Goal: Task Accomplishment & Management: Use online tool/utility

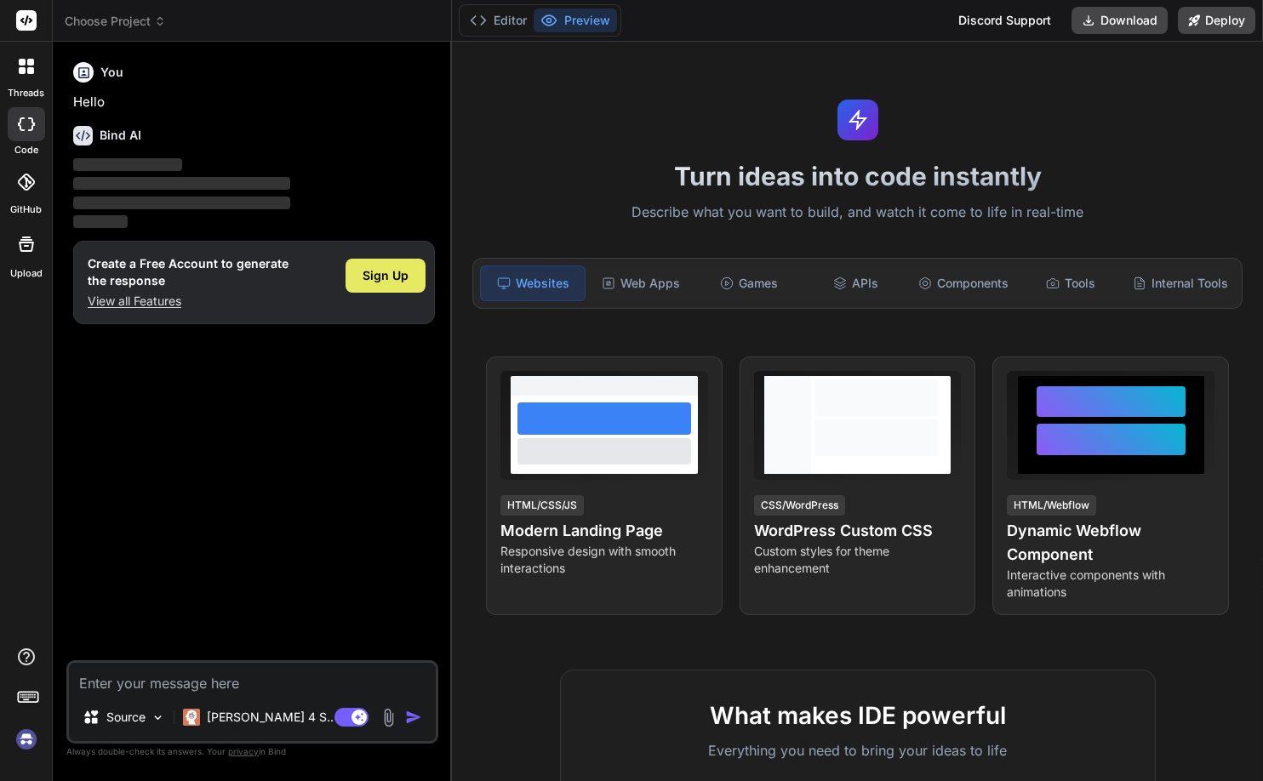
click at [392, 278] on span "Sign Up" at bounding box center [386, 275] width 46 height 17
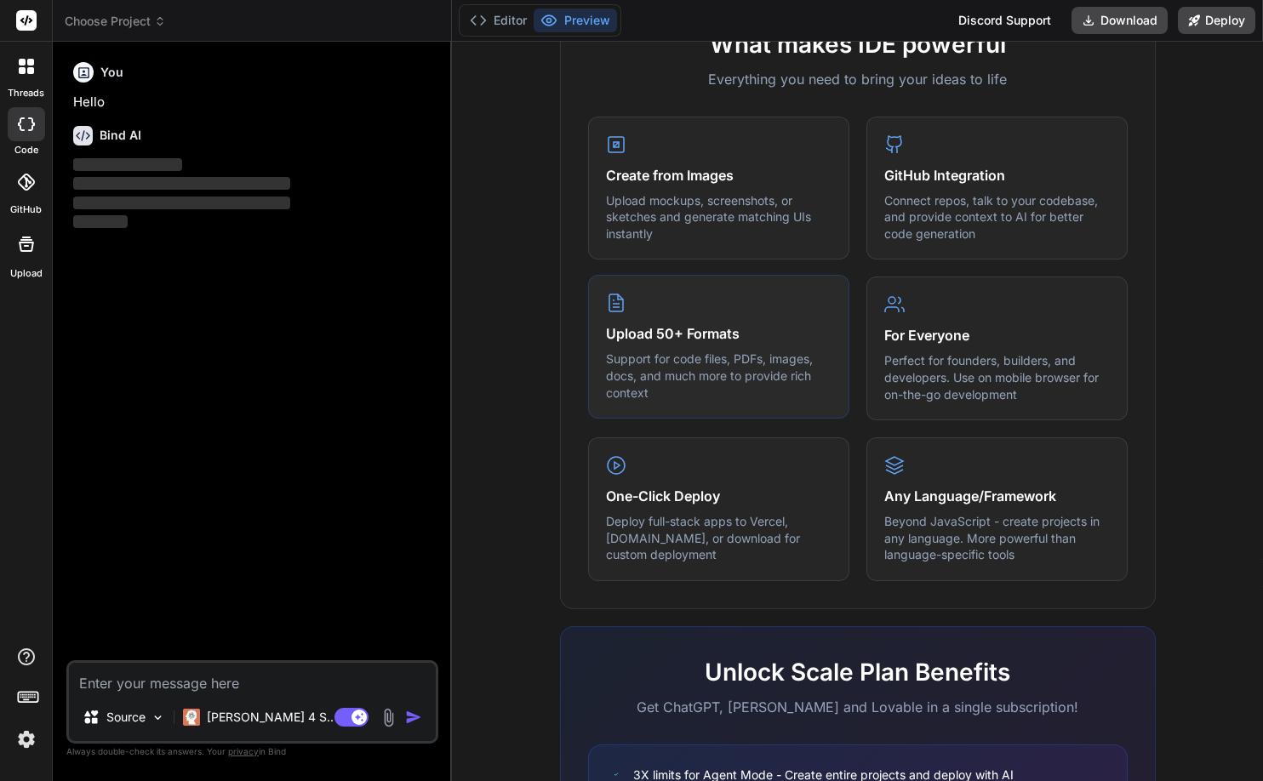
scroll to position [695, 0]
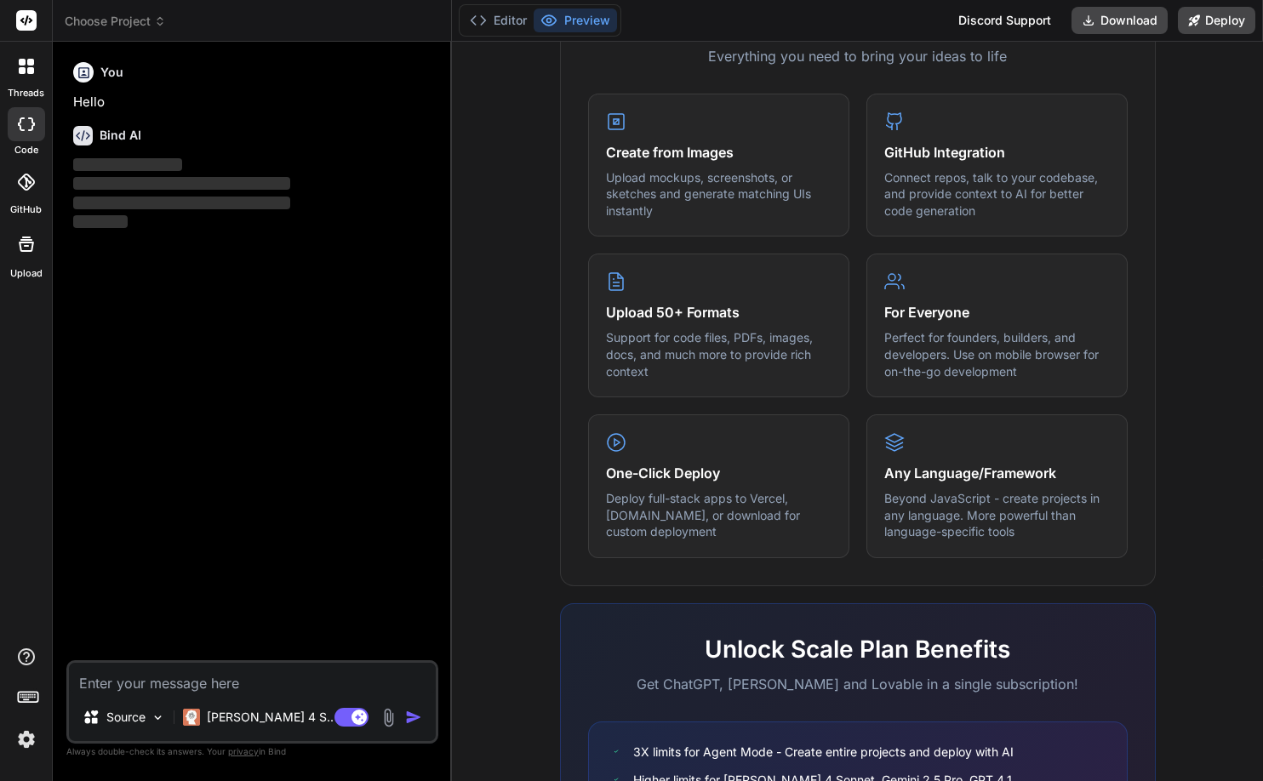
click at [24, 740] on img at bounding box center [26, 739] width 29 height 29
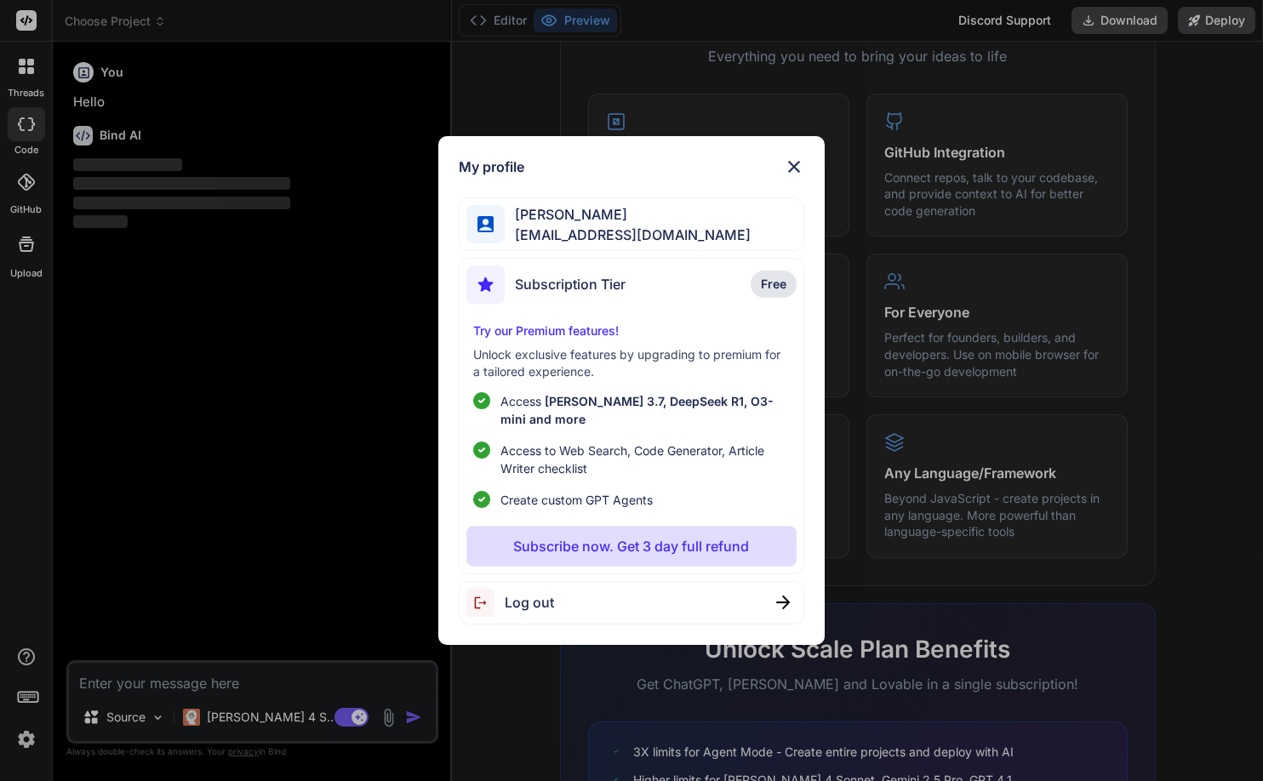
click at [569, 232] on span "[EMAIL_ADDRESS][DOMAIN_NAME]" at bounding box center [628, 235] width 246 height 20
click at [794, 162] on img at bounding box center [794, 167] width 20 height 20
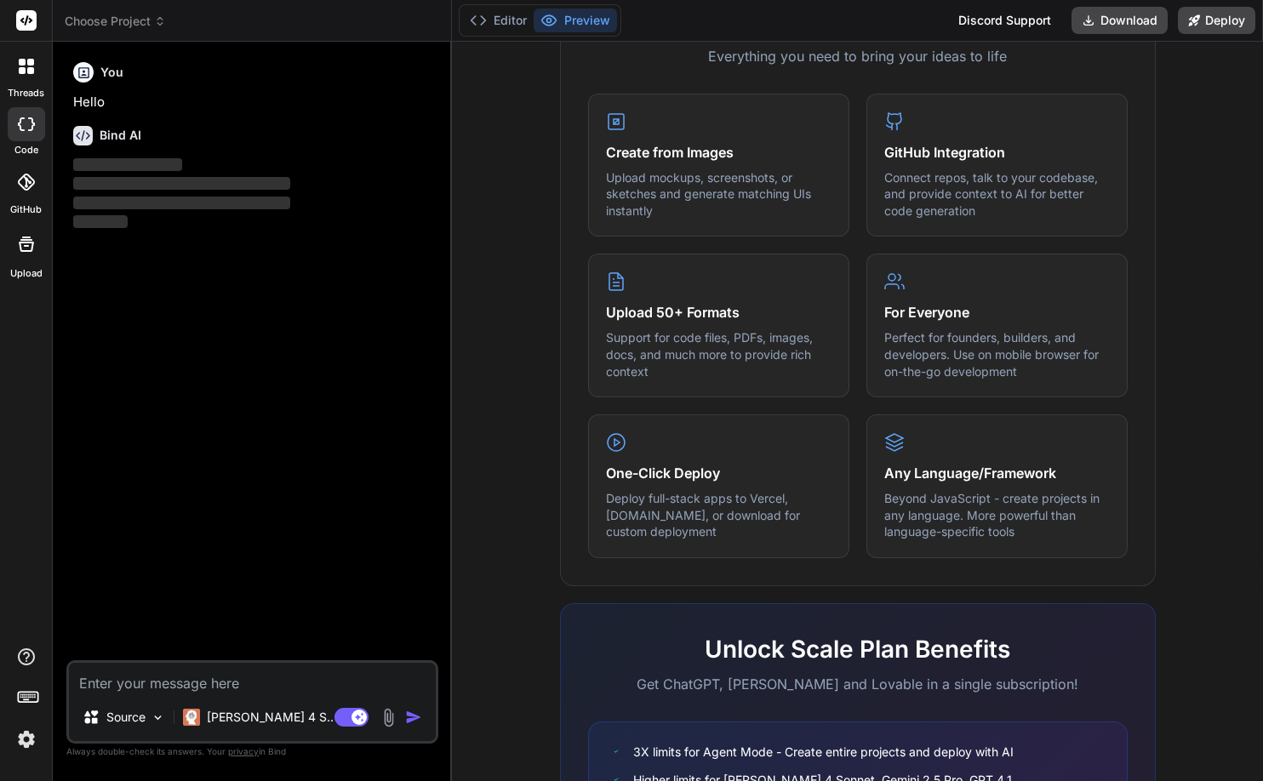
click at [31, 86] on label "threads" at bounding box center [26, 93] width 37 height 14
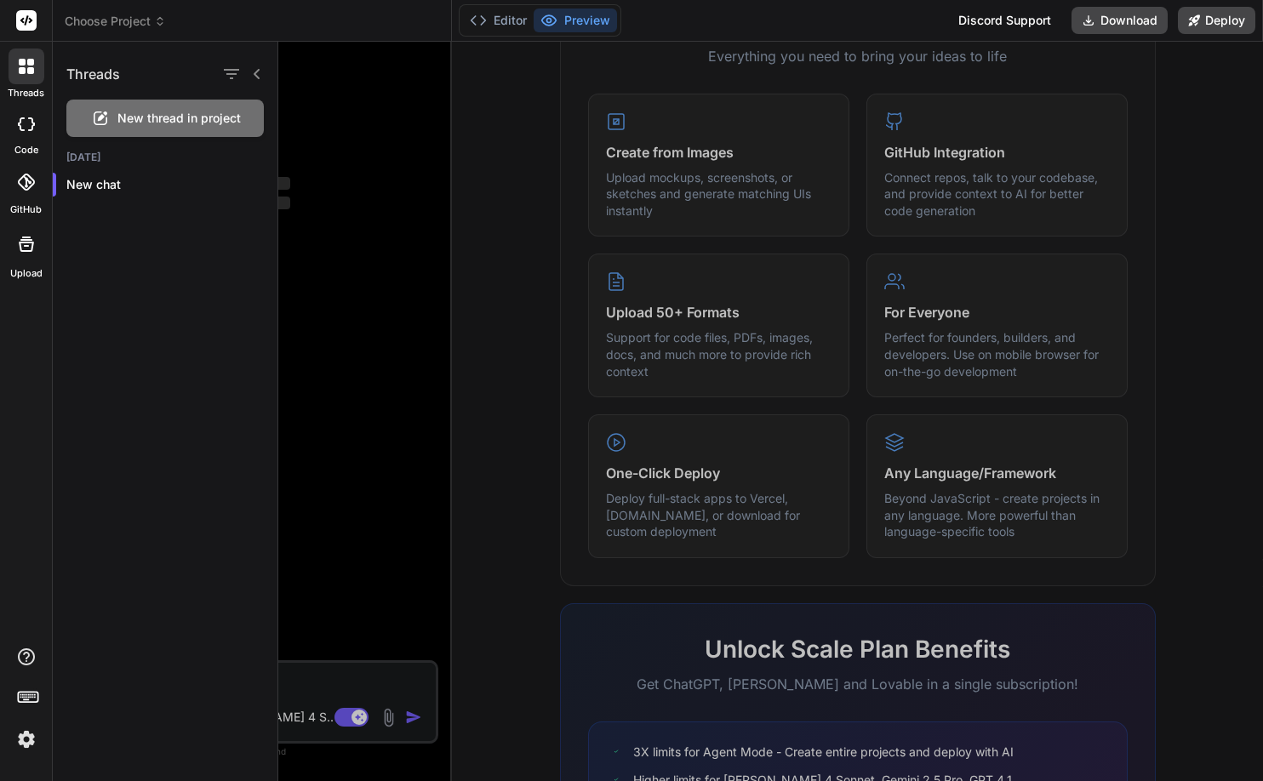
click at [28, 126] on icon at bounding box center [26, 124] width 17 height 14
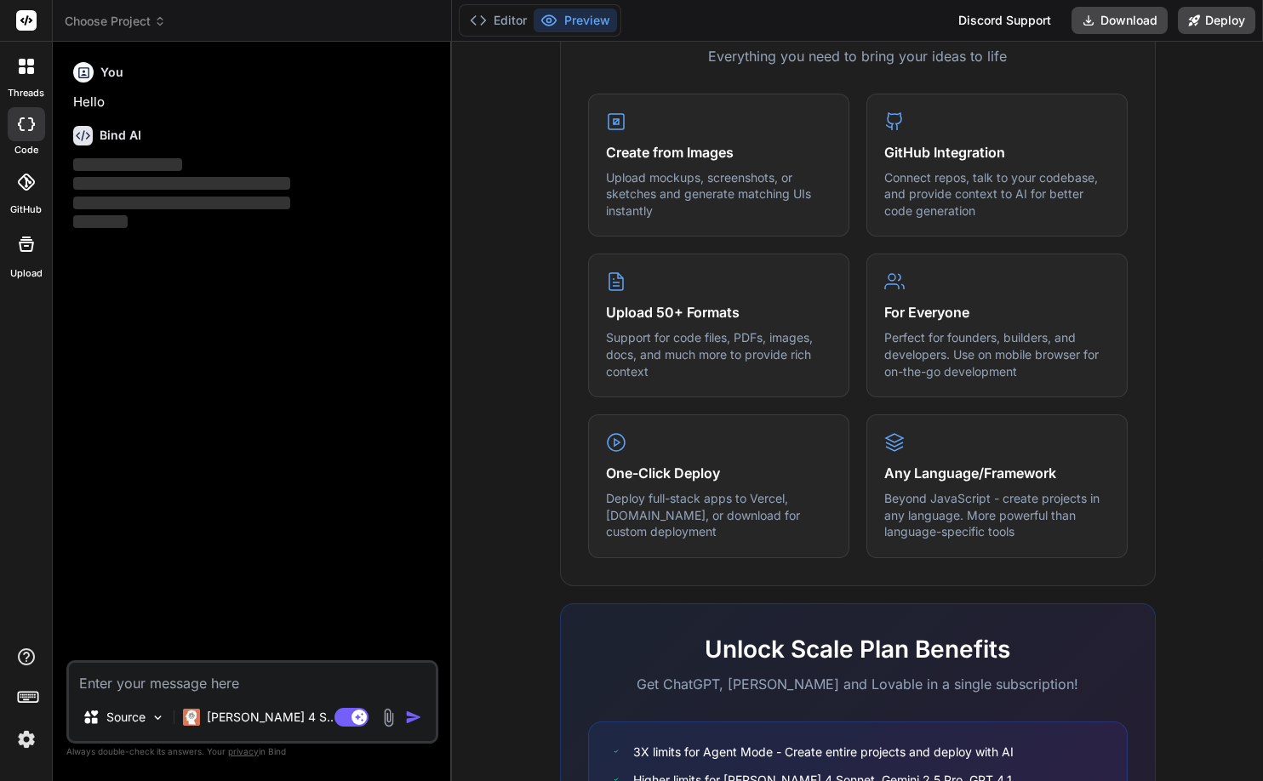
click at [25, 250] on icon at bounding box center [26, 244] width 15 height 15
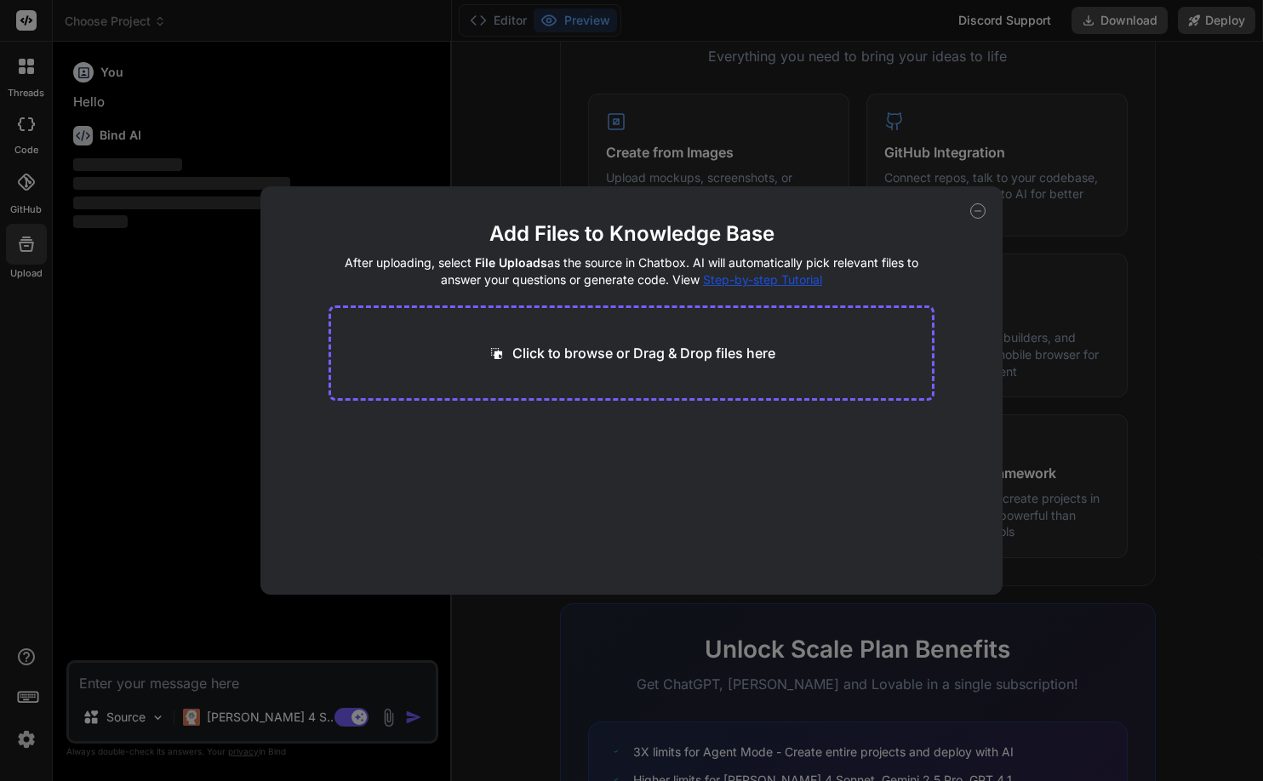
click at [43, 529] on div "Add Files to Knowledge Base After uploading, select File Uploads as the source …" at bounding box center [631, 390] width 1263 height 781
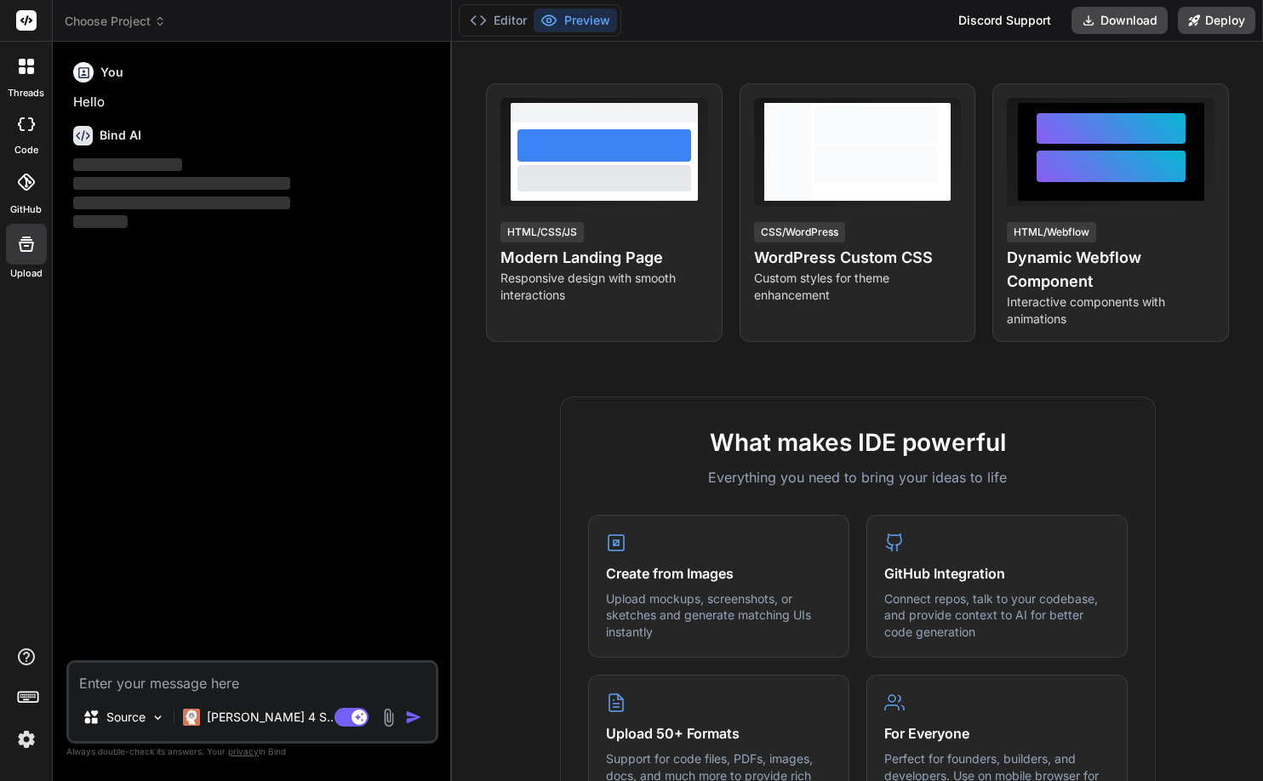
scroll to position [276, 0]
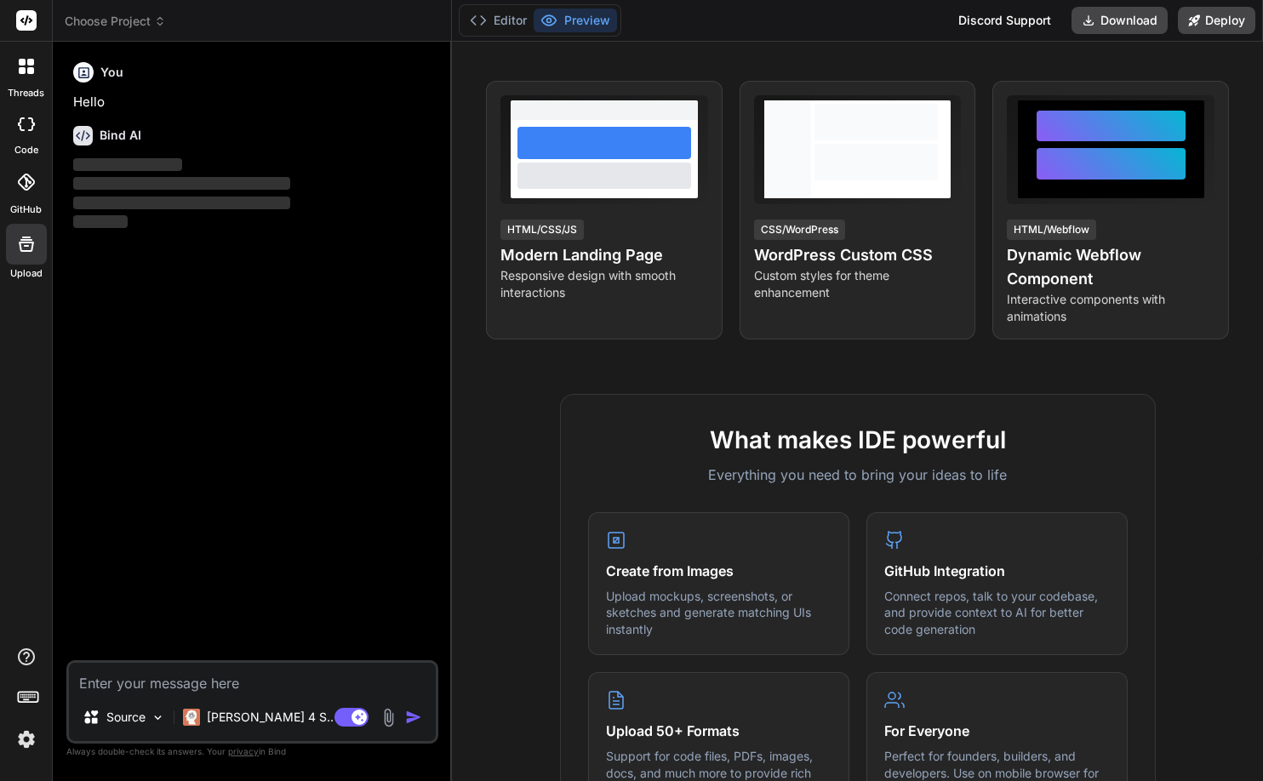
click at [30, 695] on rect at bounding box center [31, 696] width 2 height 2
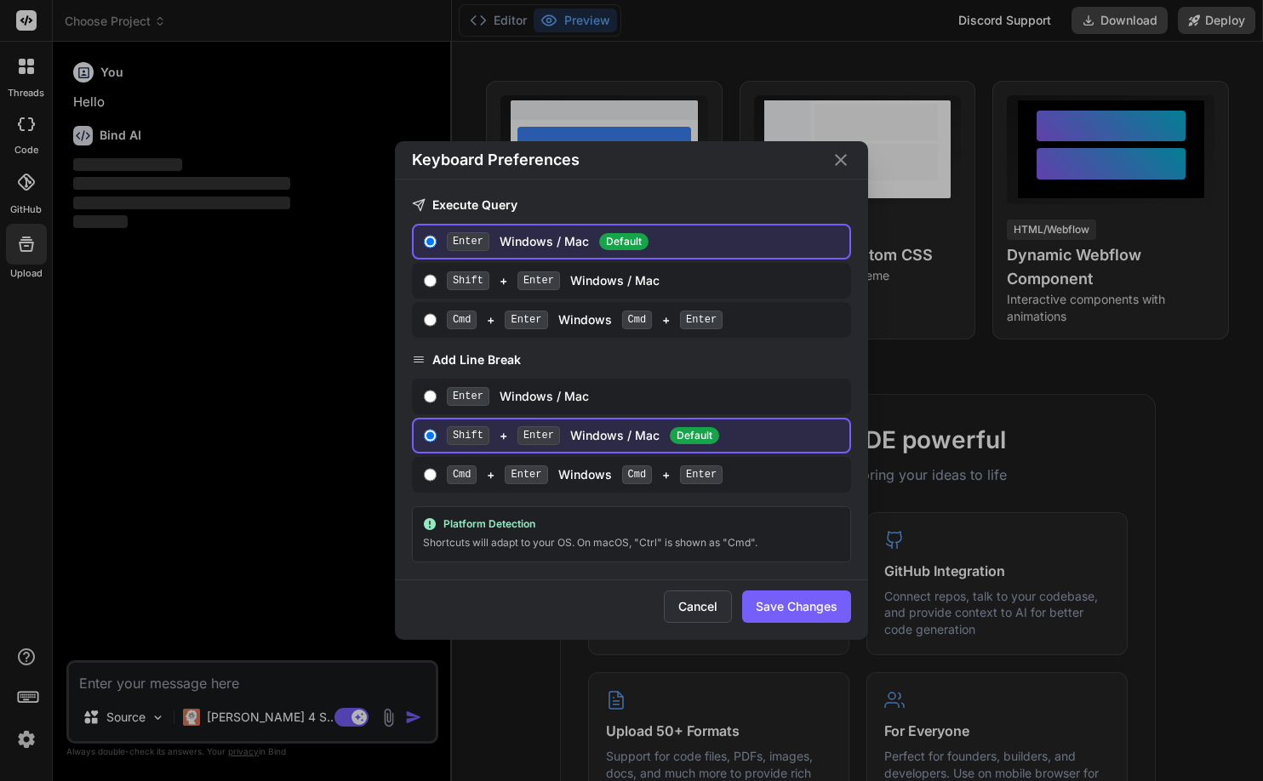
click at [688, 609] on button "Cancel" at bounding box center [698, 607] width 68 height 32
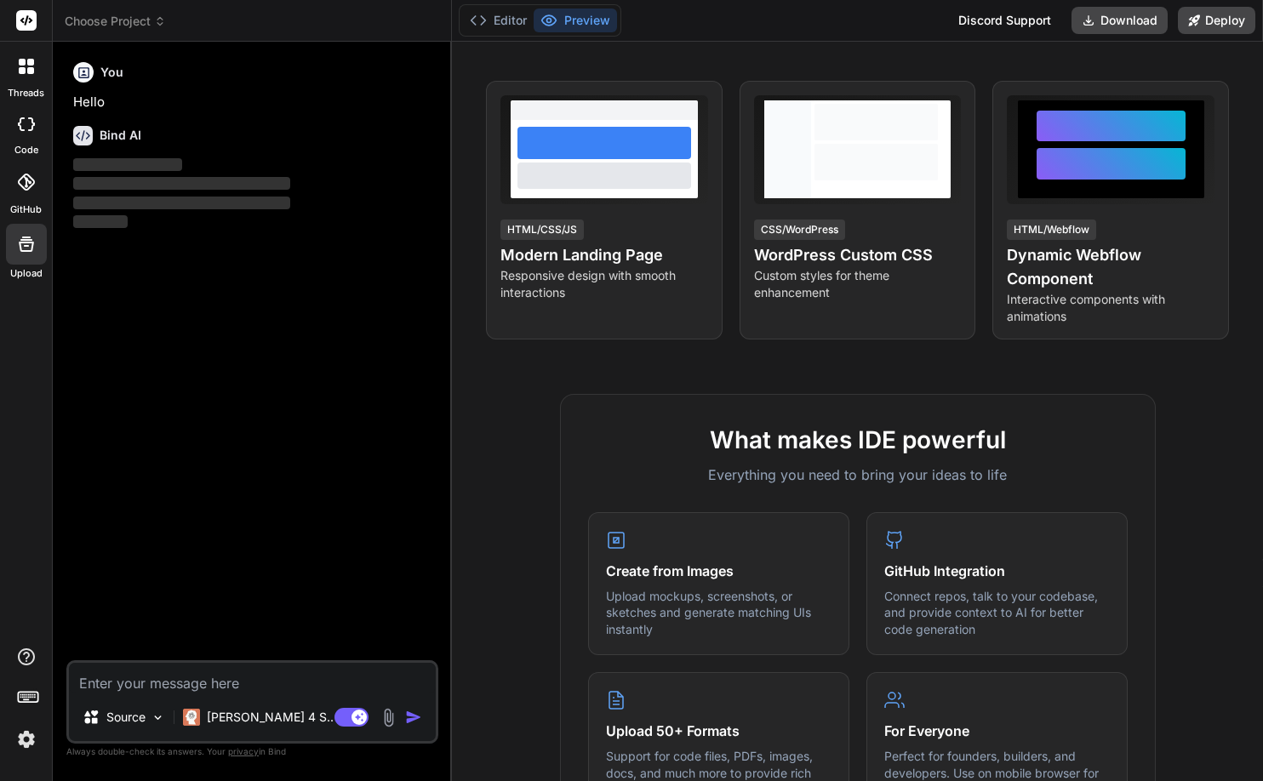
click at [29, 259] on div at bounding box center [26, 244] width 41 height 41
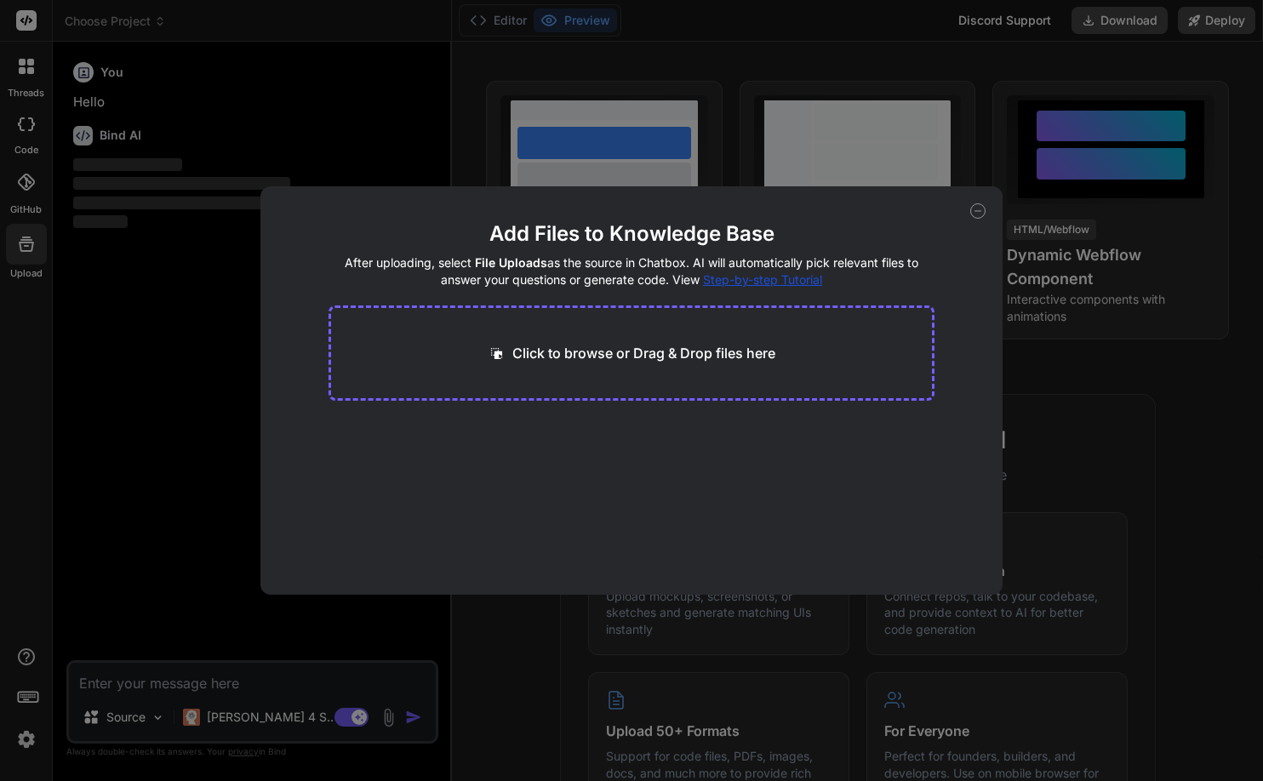
click at [827, 432] on main "Add Files to Knowledge Base After uploading, select File Uploads as the source …" at bounding box center [632, 407] width 607 height 375
click at [980, 214] on icon at bounding box center [977, 210] width 15 height 15
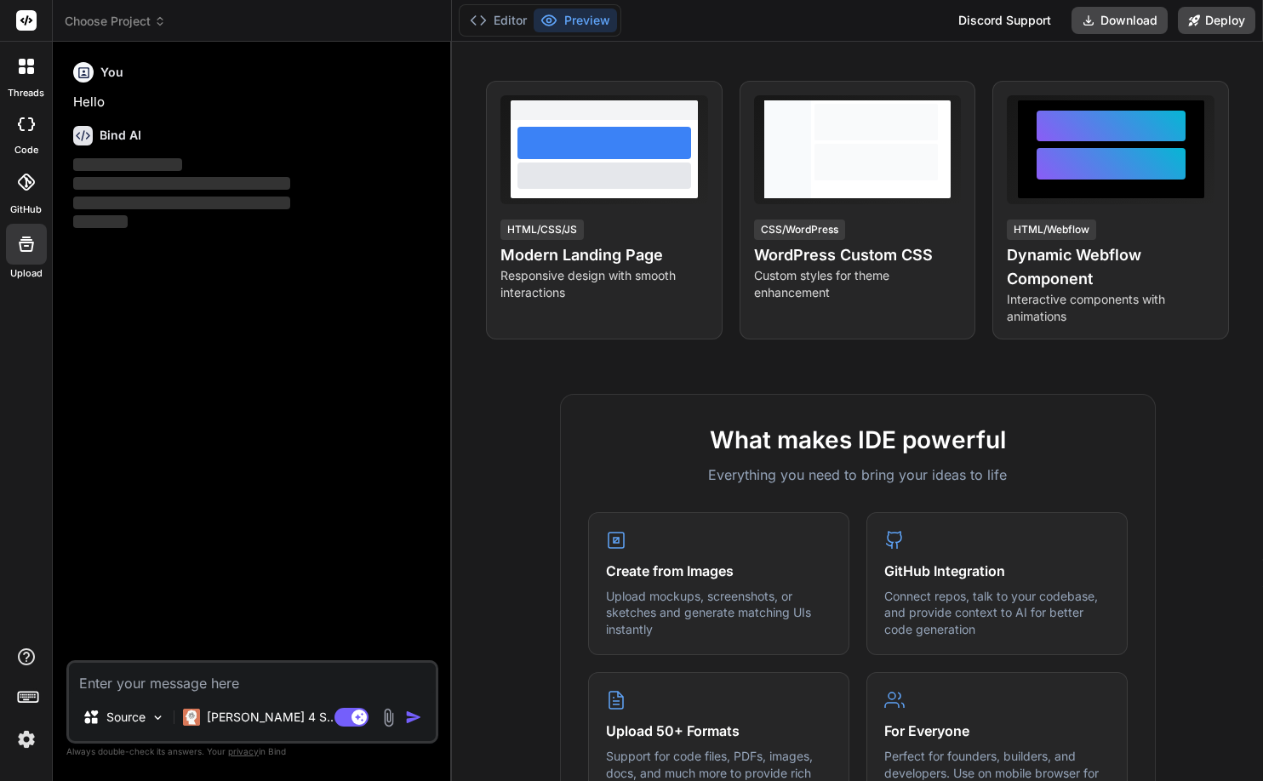
click at [21, 75] on div at bounding box center [27, 67] width 36 height 36
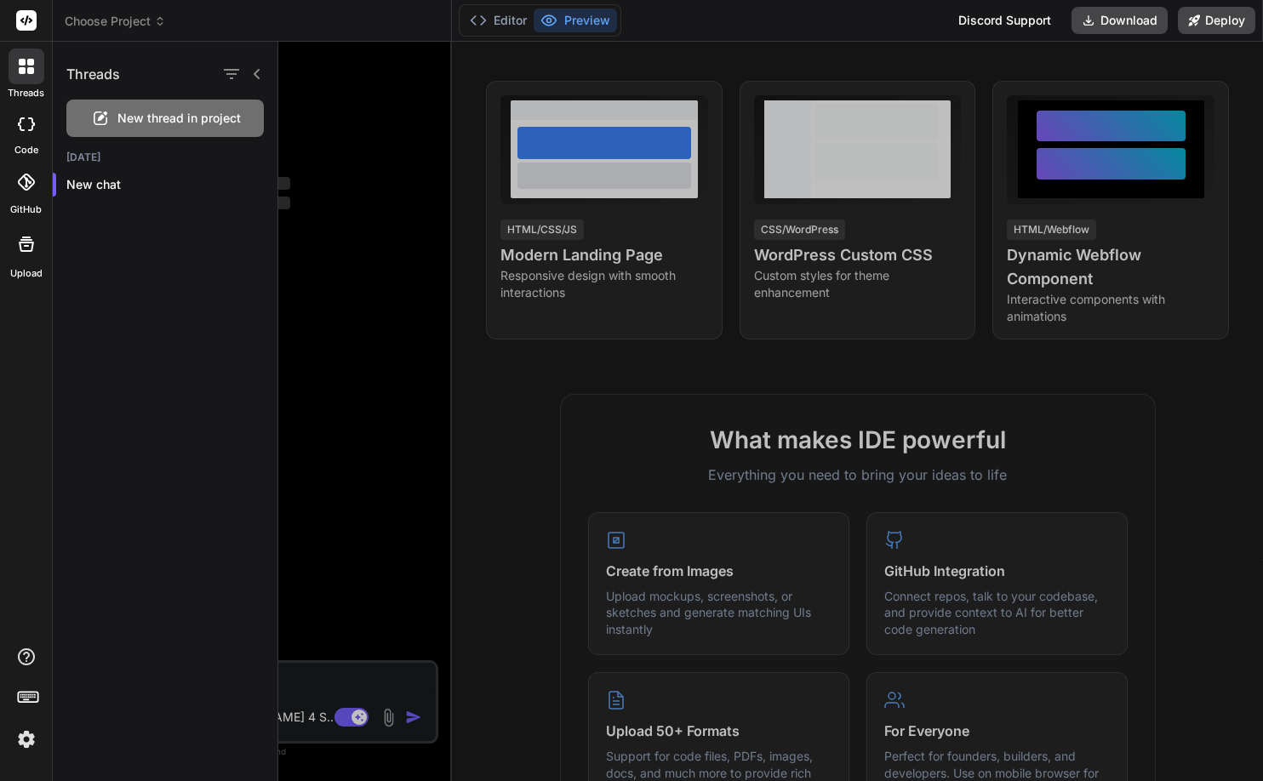
click at [161, 116] on span "New thread in project" at bounding box center [178, 118] width 123 height 17
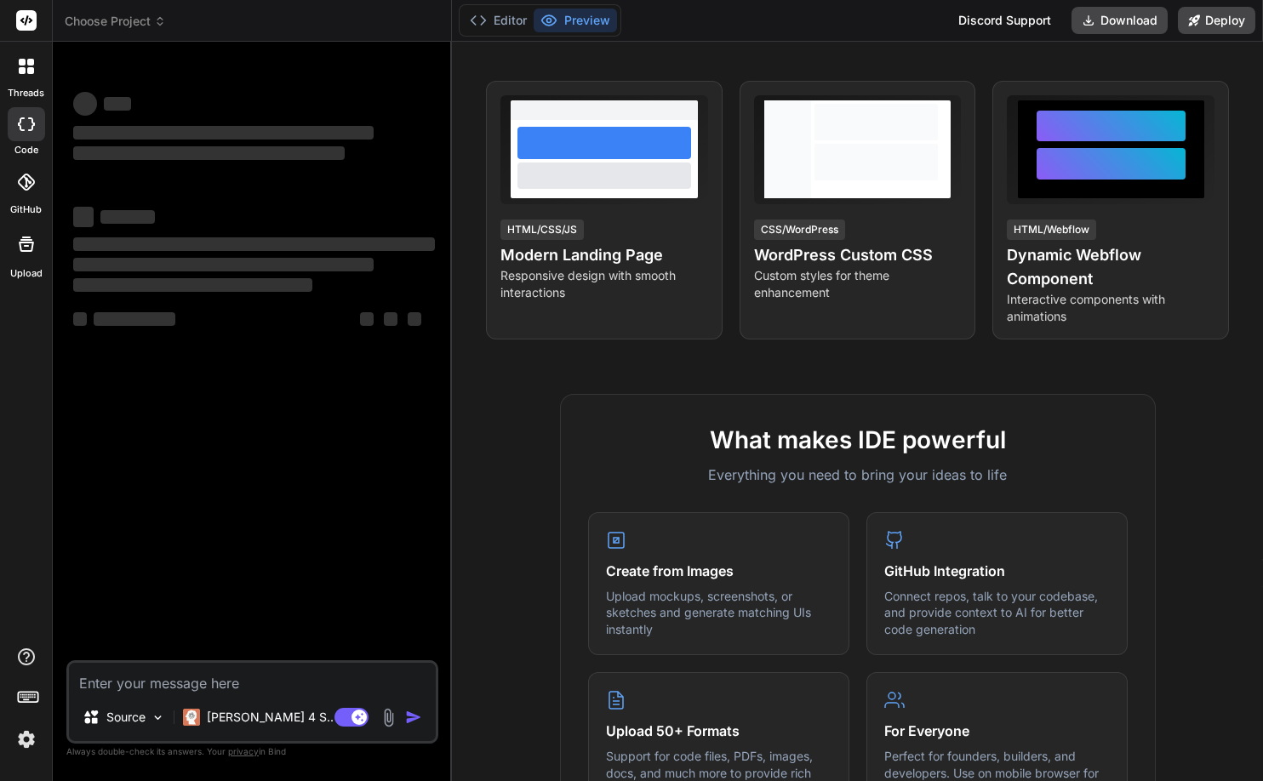
type textarea "x"
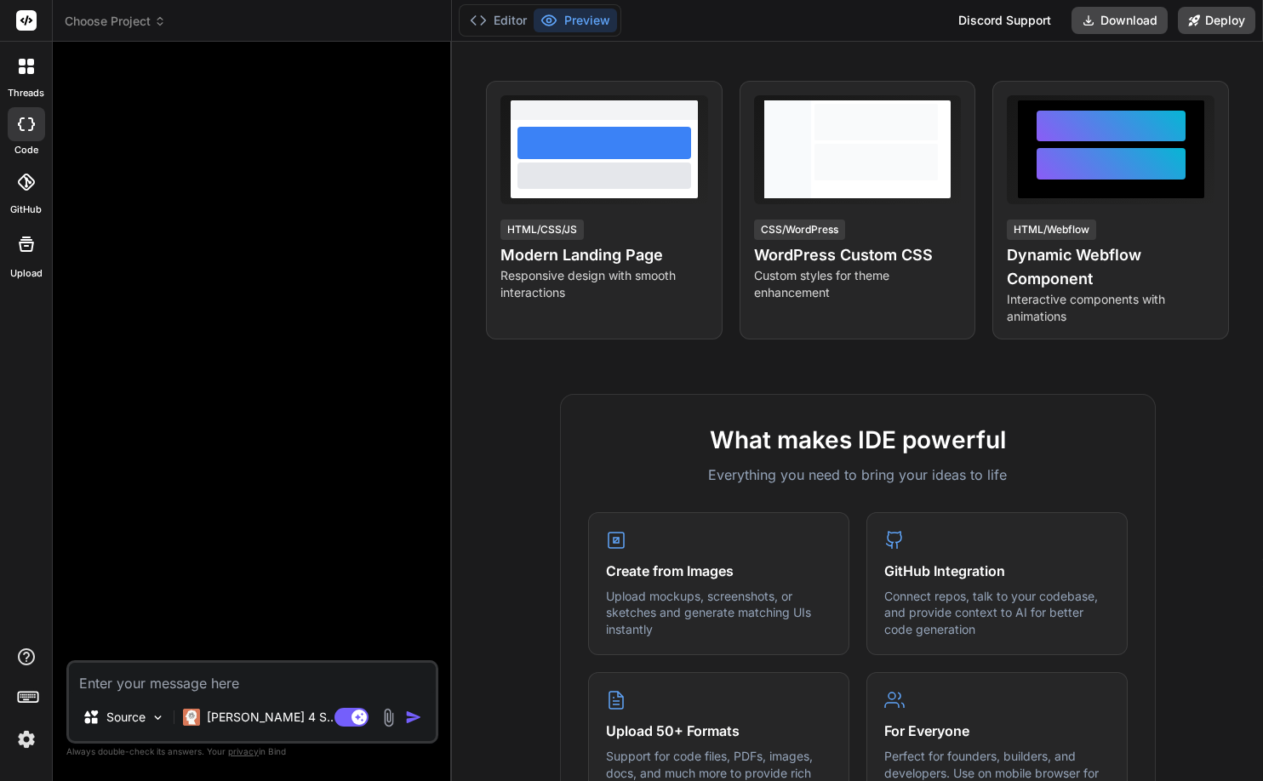
click at [31, 80] on div at bounding box center [27, 67] width 36 height 36
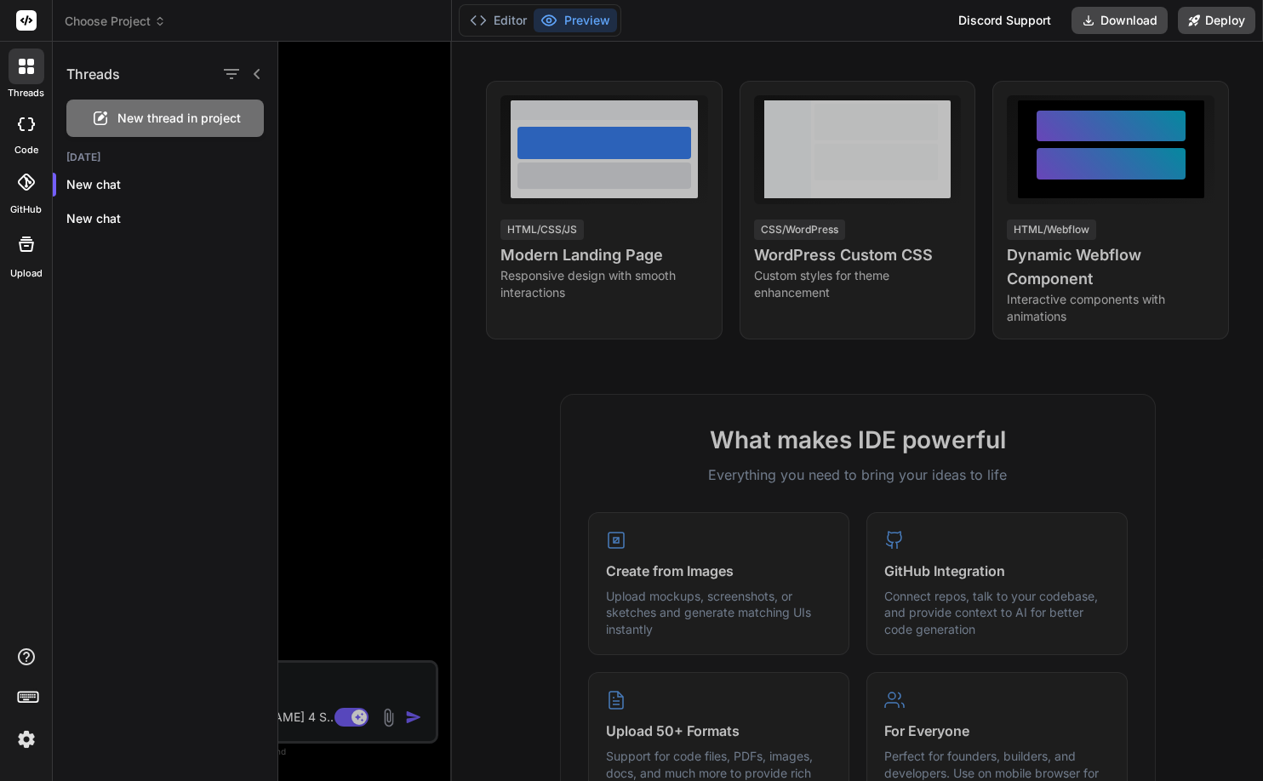
click at [96, 27] on span "Choose Project" at bounding box center [115, 21] width 101 height 17
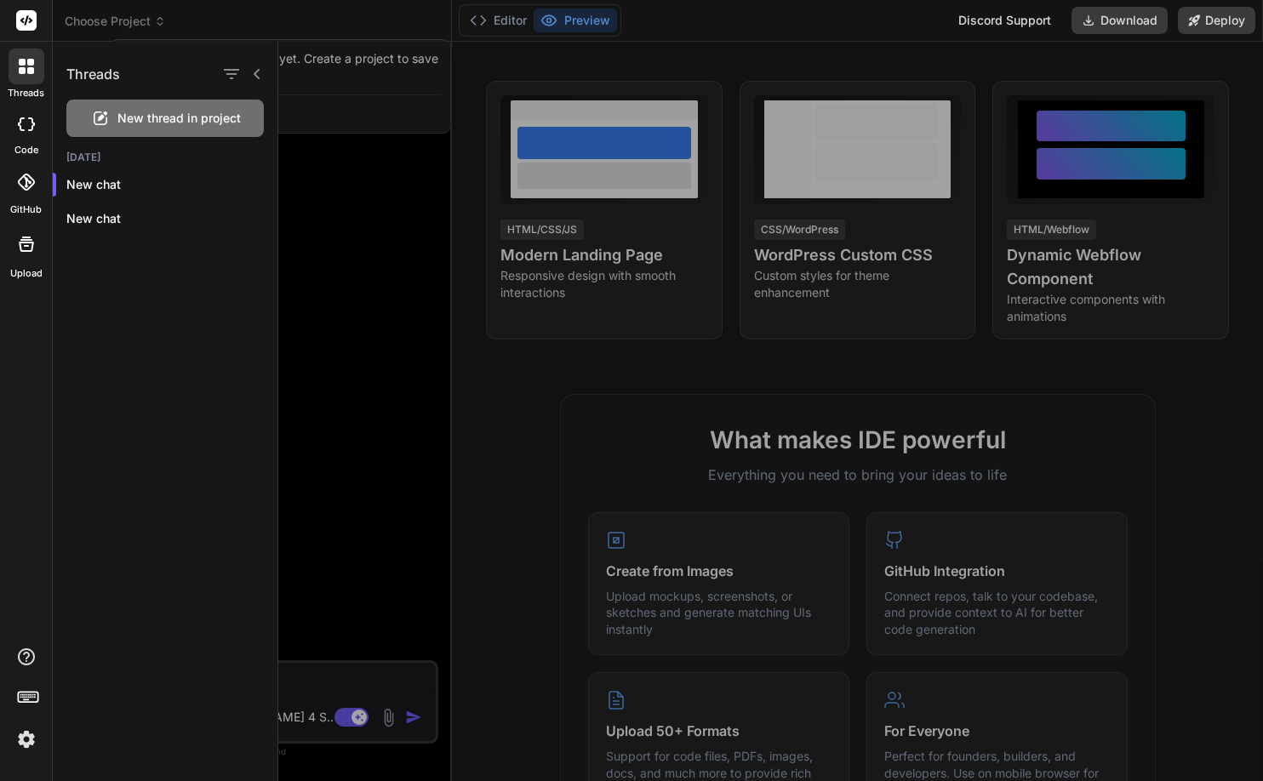
click at [368, 180] on div at bounding box center [770, 412] width 985 height 740
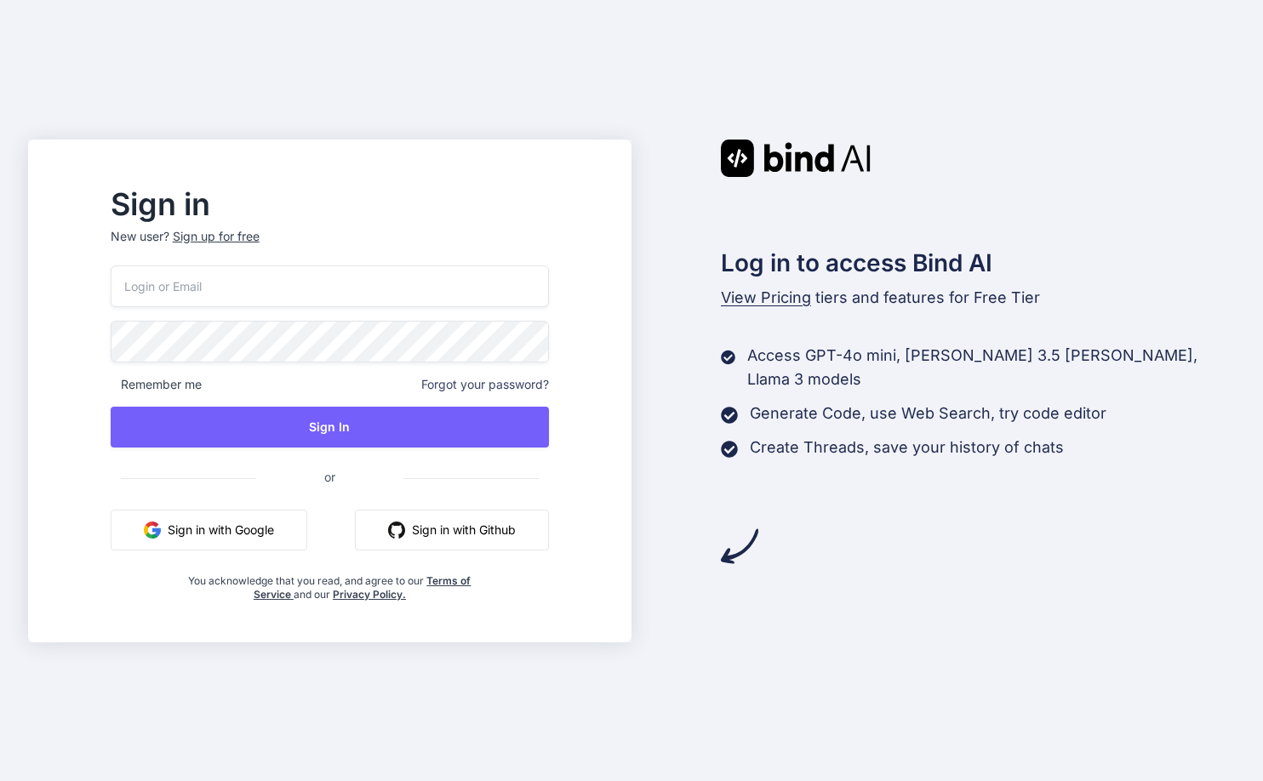
click at [413, 289] on input "email" at bounding box center [330, 287] width 438 height 42
type input "[EMAIL_ADDRESS][DOMAIN_NAME]"
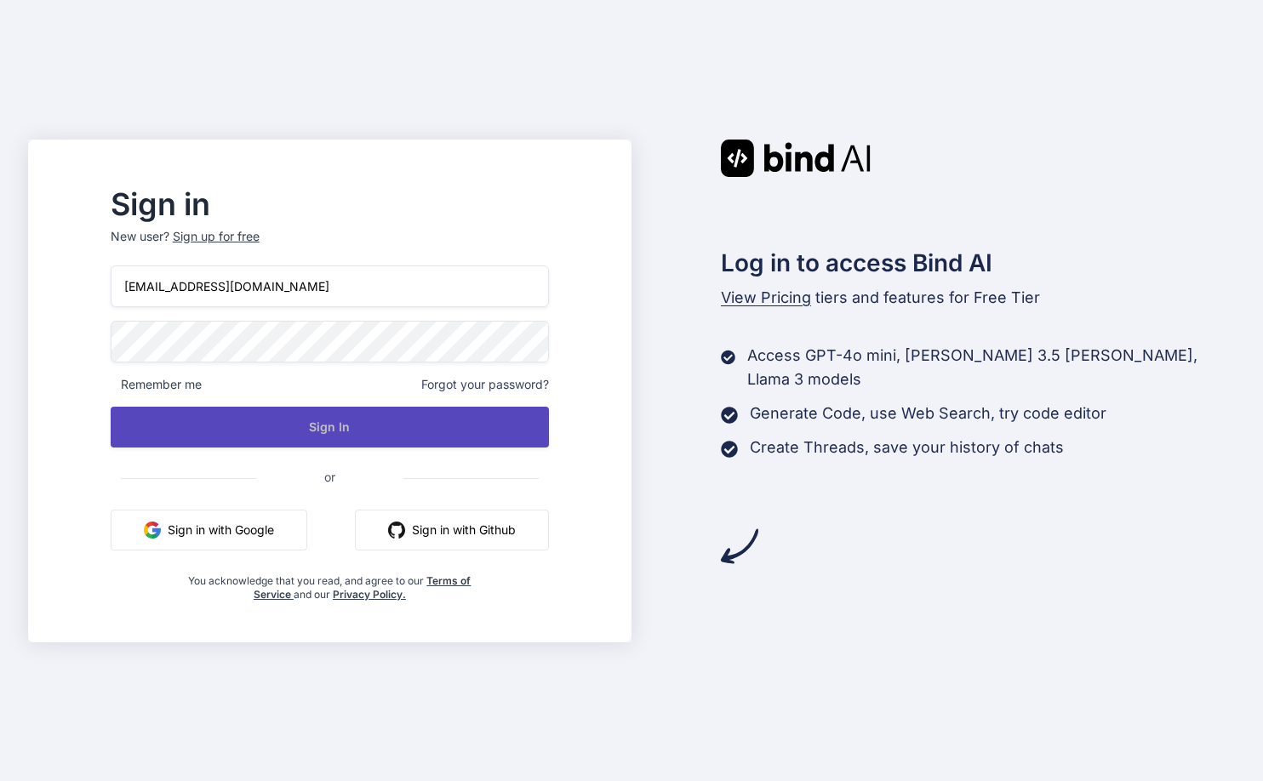
click at [387, 433] on button "Sign In" at bounding box center [330, 427] width 438 height 41
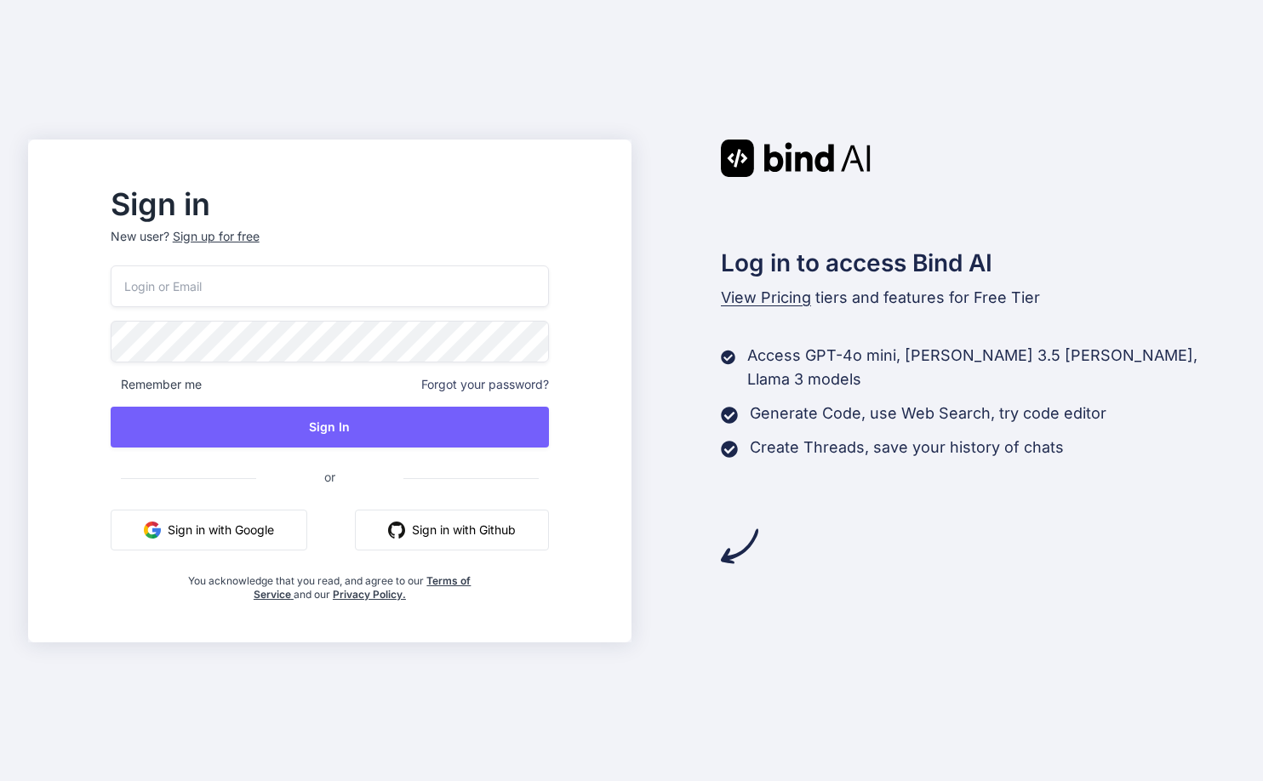
click at [403, 286] on input "email" at bounding box center [330, 287] width 438 height 42
click at [403, 289] on input "email" at bounding box center [330, 287] width 438 height 42
click at [369, 289] on input "email" at bounding box center [330, 287] width 438 height 42
drag, startPoint x: 258, startPoint y: 267, endPoint x: 270, endPoint y: 283, distance: 20.1
click at [260, 270] on input "email" at bounding box center [330, 287] width 438 height 42
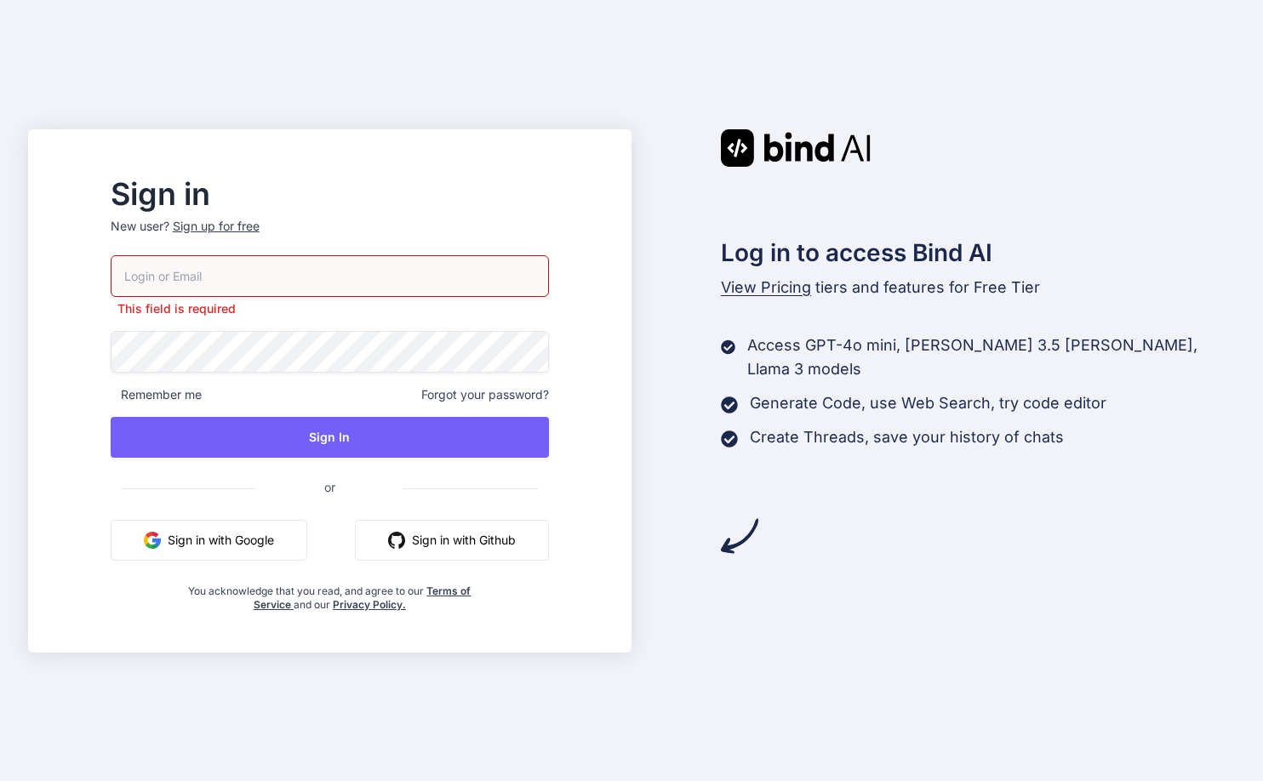
click at [385, 274] on input "email" at bounding box center [330, 276] width 438 height 42
type input "[EMAIL_ADDRESS][DOMAIN_NAME]"
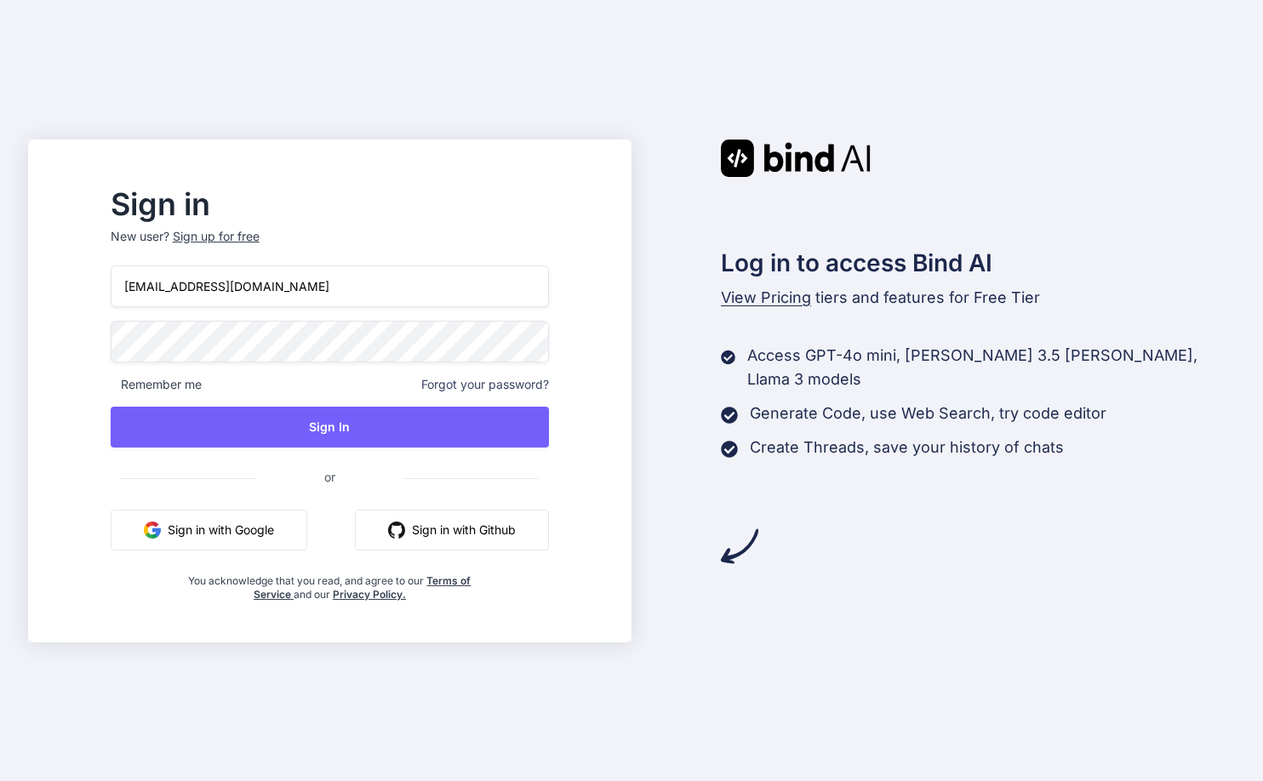
click at [202, 385] on span "Remember me" at bounding box center [156, 384] width 91 height 17
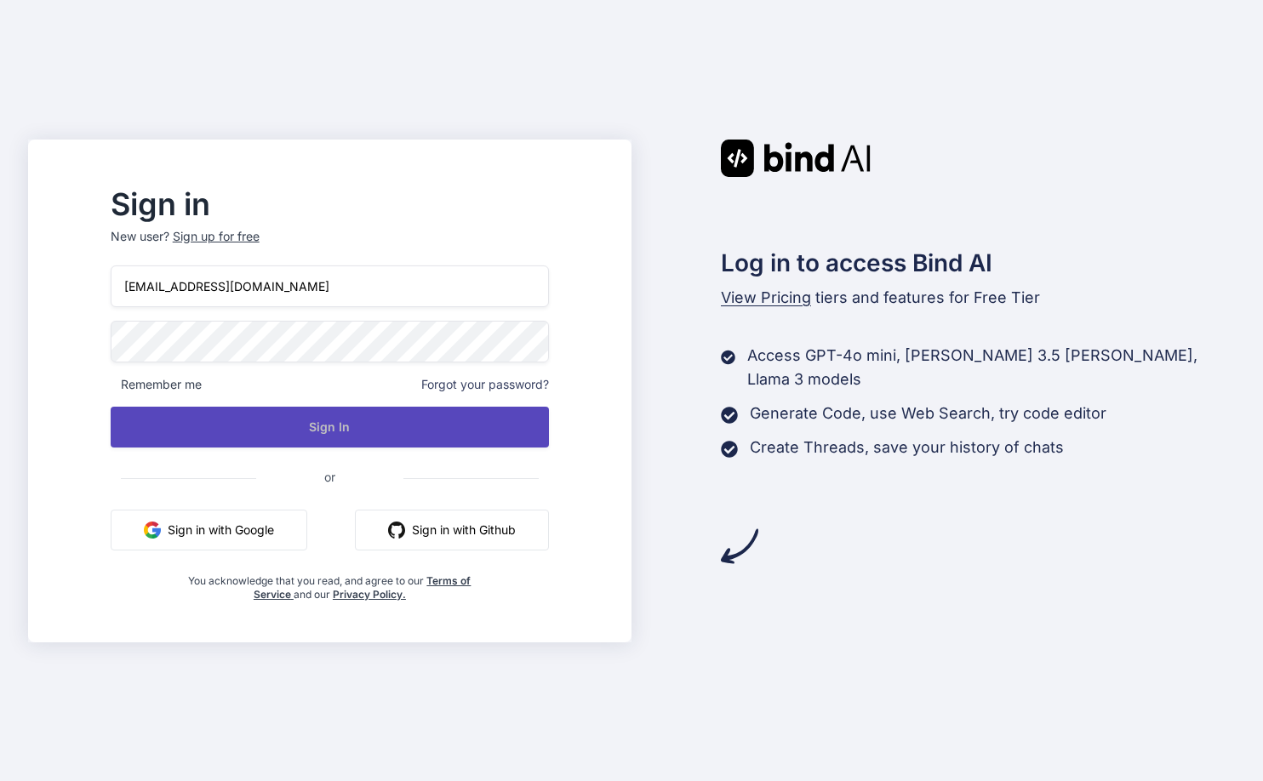
click at [381, 423] on button "Sign In" at bounding box center [330, 427] width 438 height 41
